Goal: Task Accomplishment & Management: Complete application form

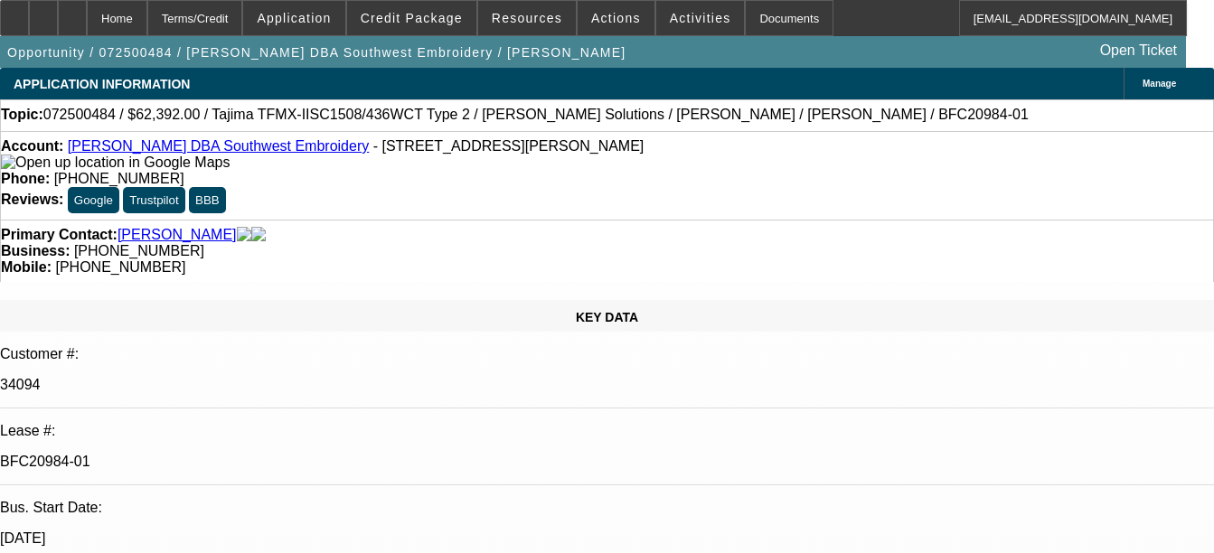
select select "0.2"
select select "2"
select select "0.1"
select select "0.2"
select select "2"
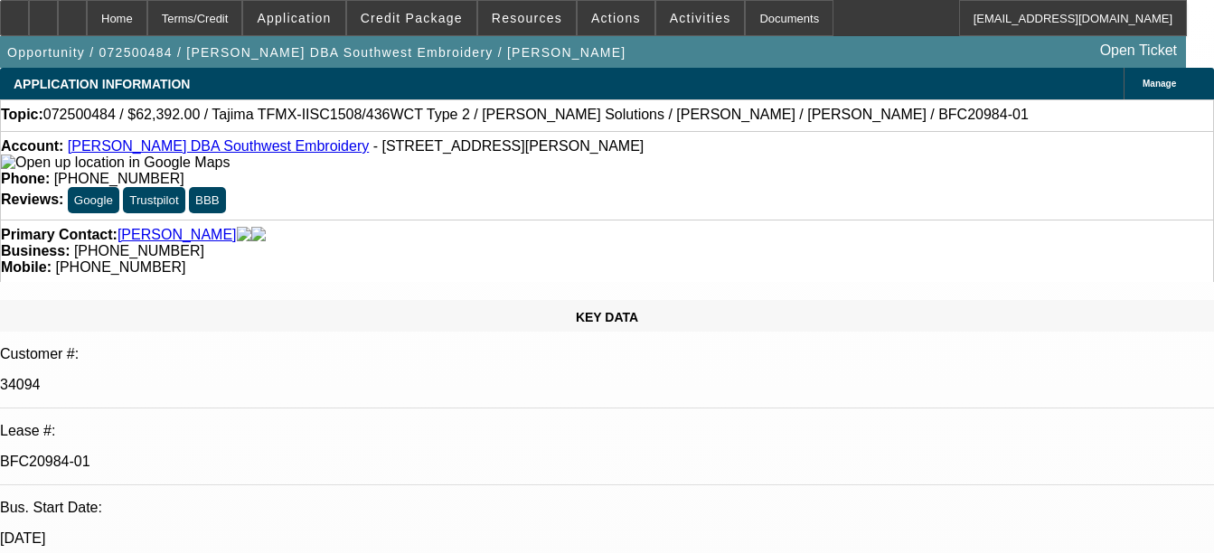
select select "0.1"
select select "0.15"
select select "2"
select select "0.1"
select select "0.15"
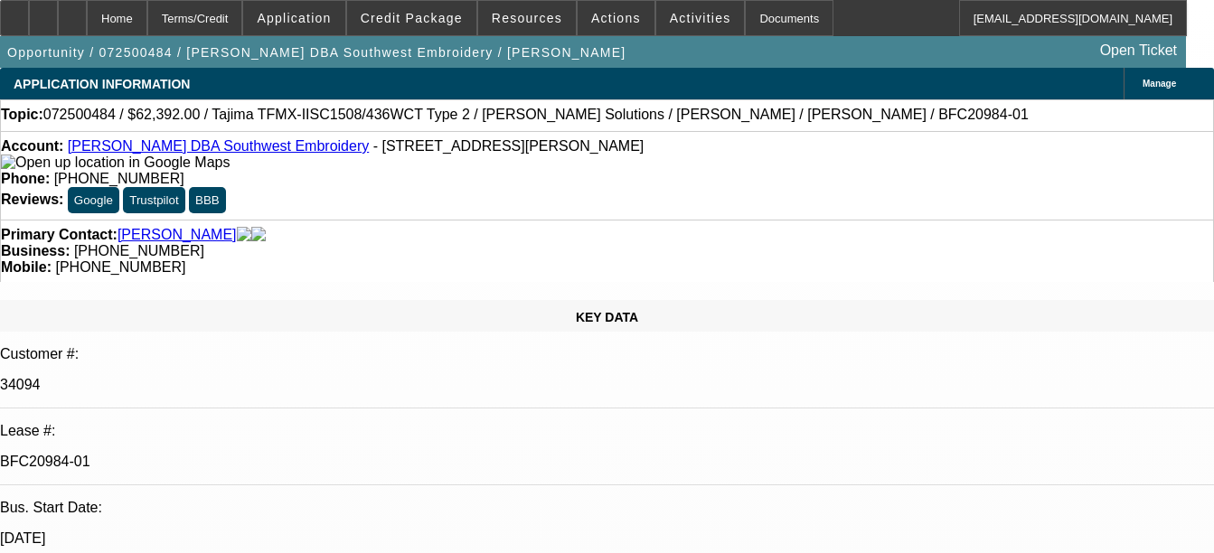
select select "2"
select select "0.1"
select select "1"
select select "2"
select select "4"
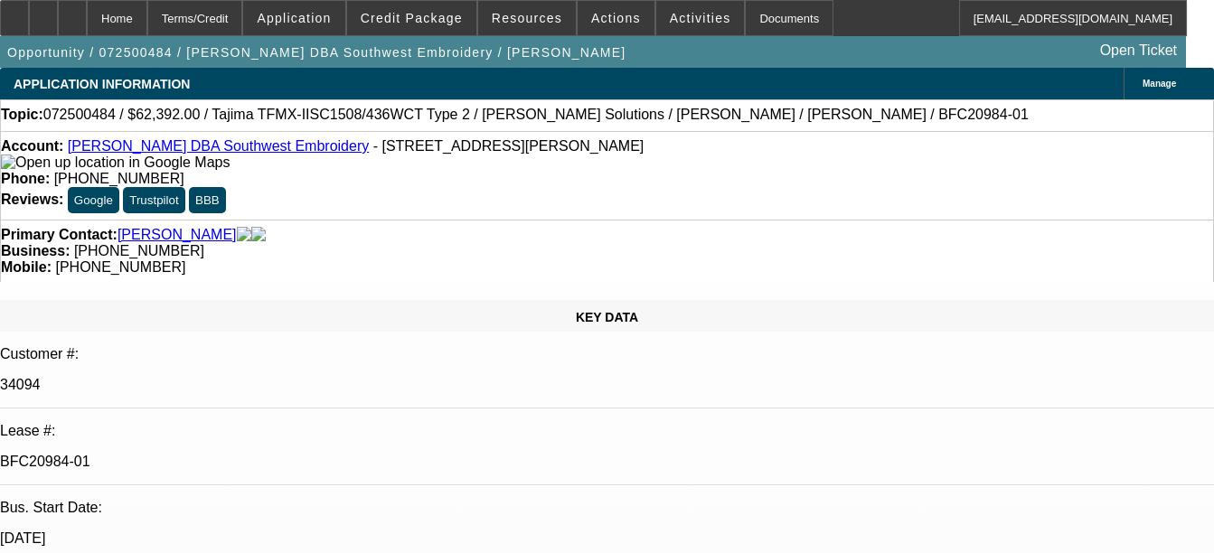
select select "1"
select select "2"
select select "4"
select select "1"
select select "2"
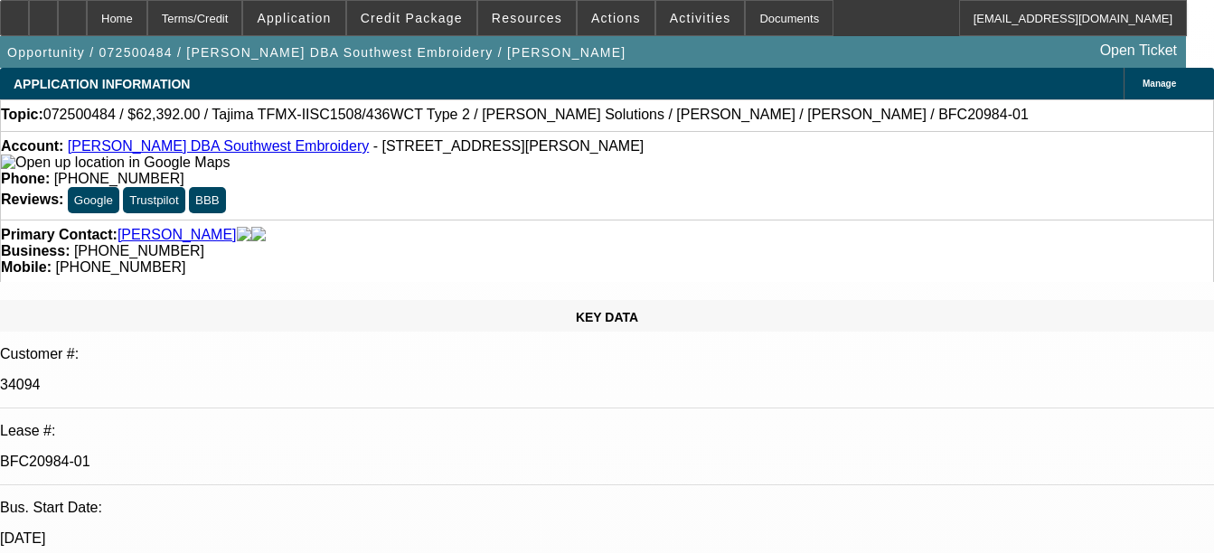
select select "4"
select select "1"
select select "2"
select select "4"
click at [756, 19] on div "Documents" at bounding box center [789, 18] width 89 height 36
